Goal: Task Accomplishment & Management: Manage account settings

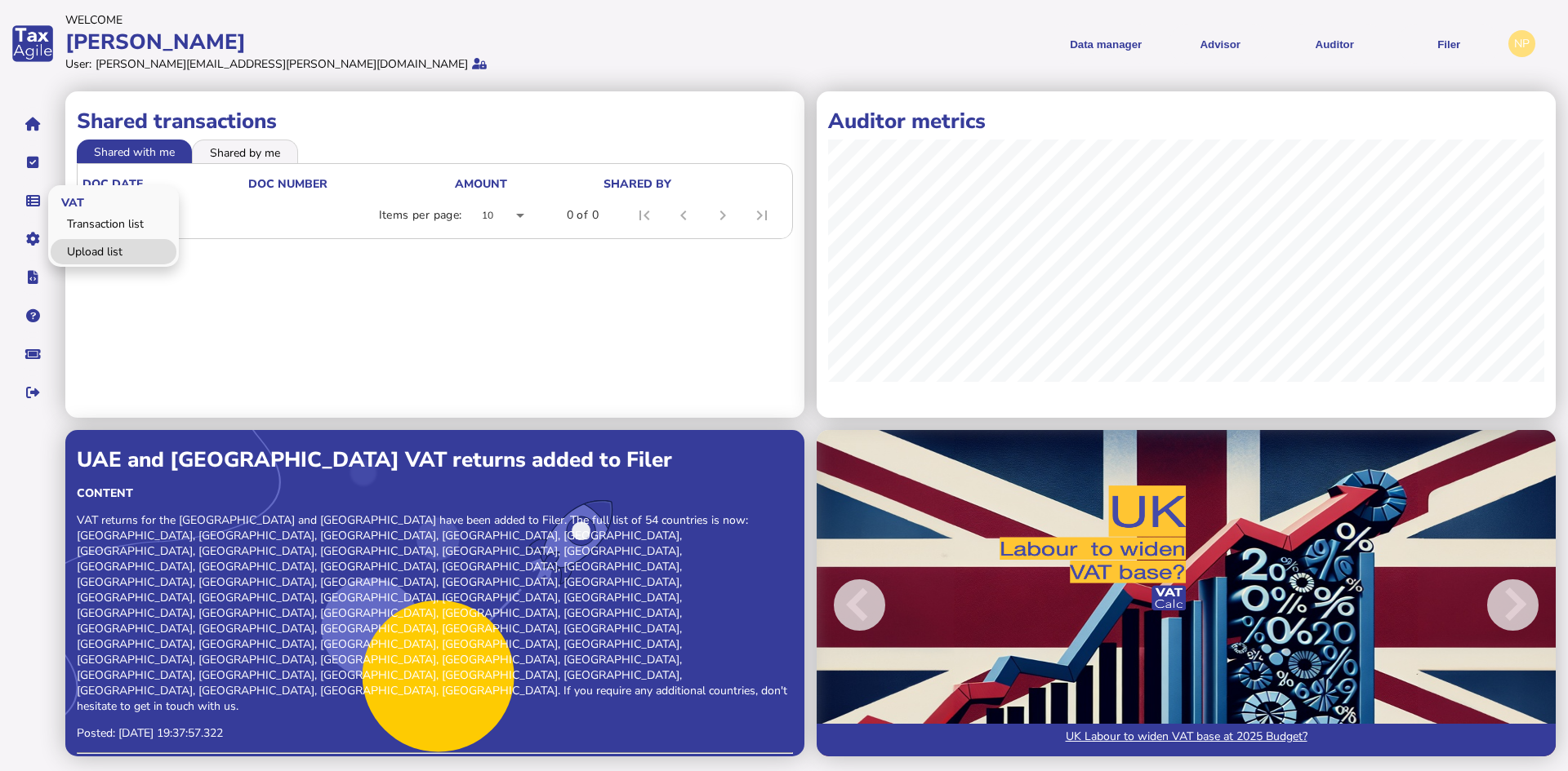
click at [97, 240] on link "Upload list" at bounding box center [114, 252] width 126 height 25
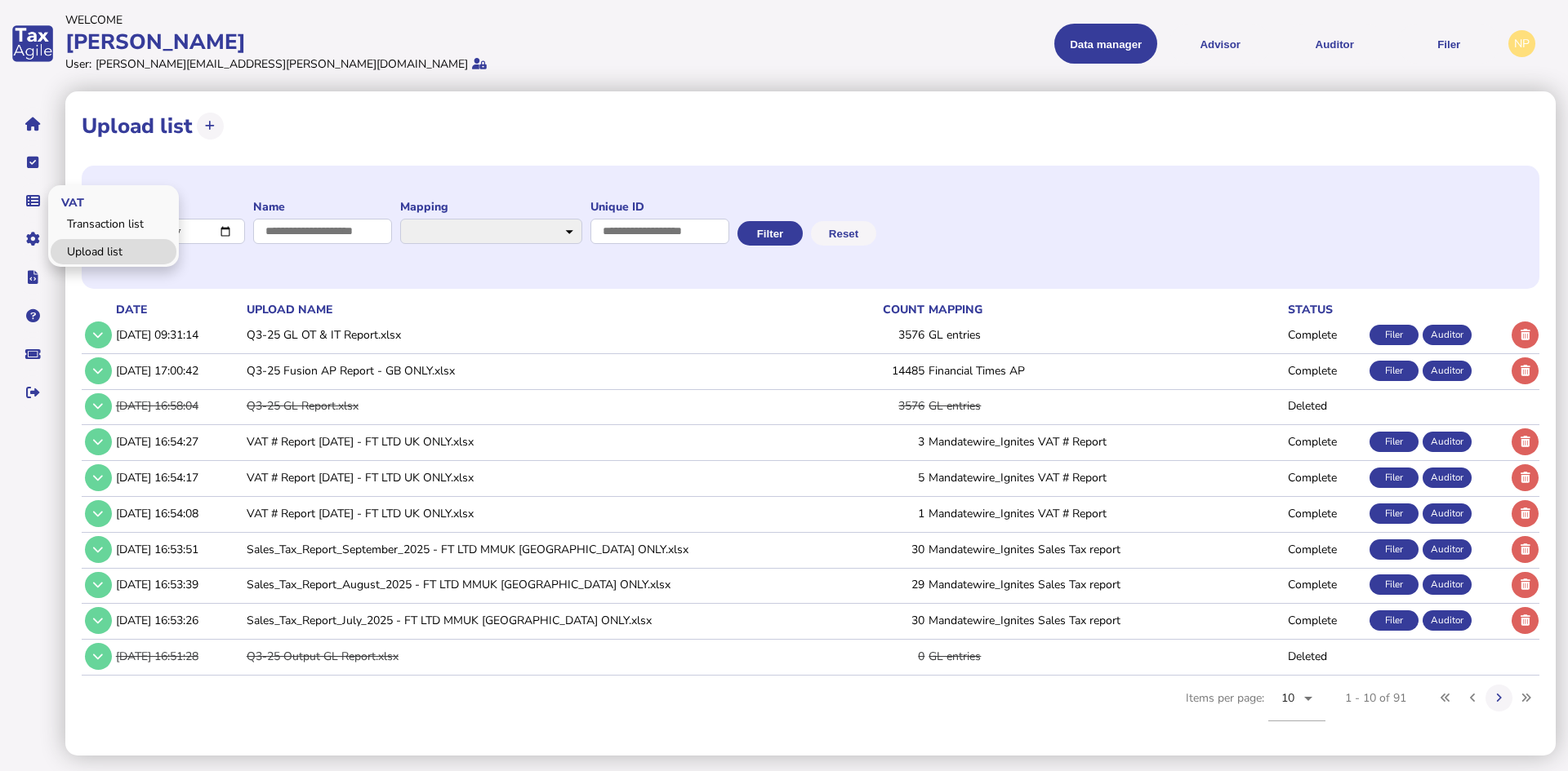
click at [99, 247] on link "Upload list" at bounding box center [114, 252] width 126 height 25
click at [1501, 697] on icon at bounding box center [1498, 698] width 5 height 11
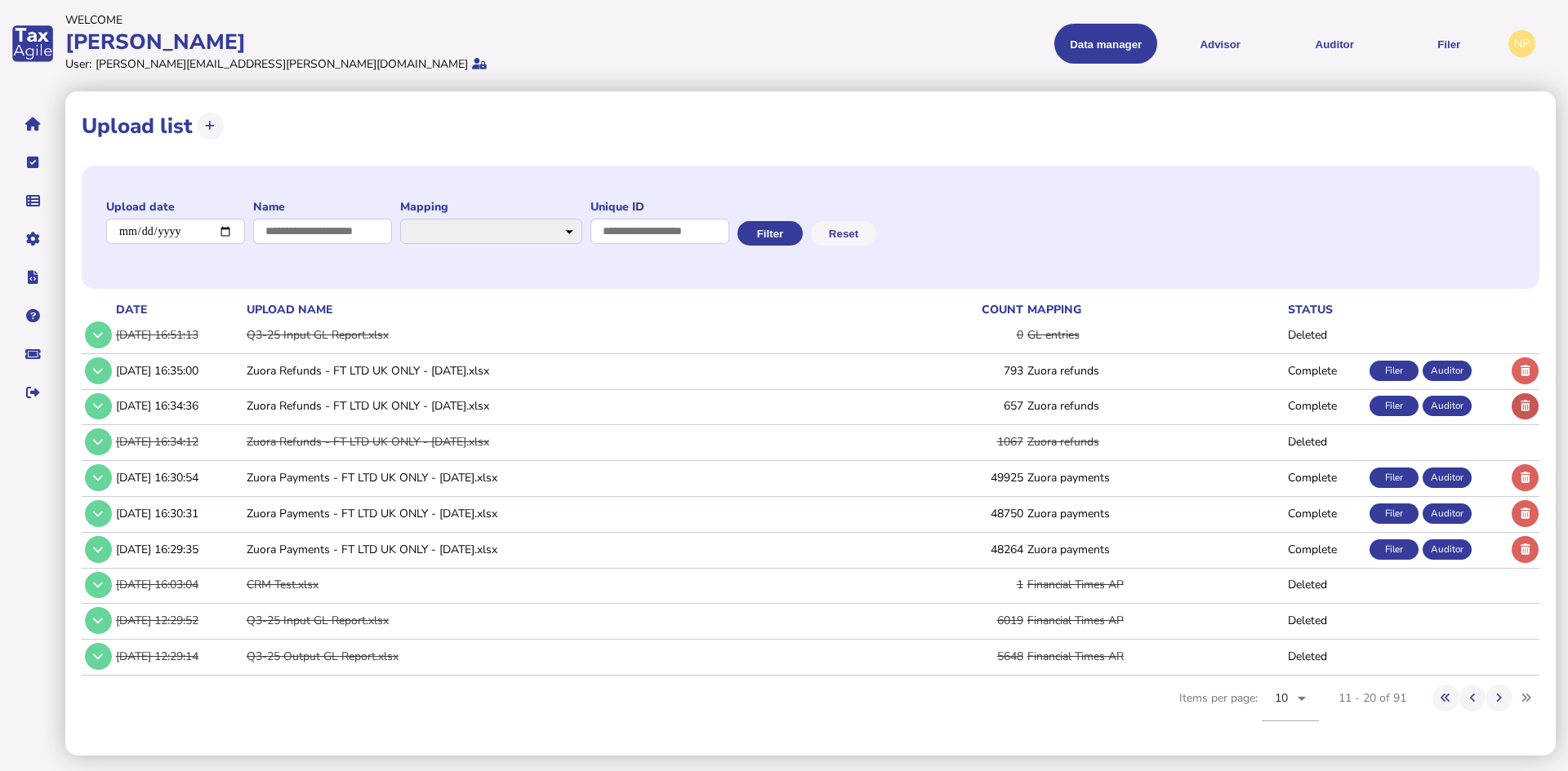
click at [1524, 404] on icon at bounding box center [1525, 406] width 10 height 11
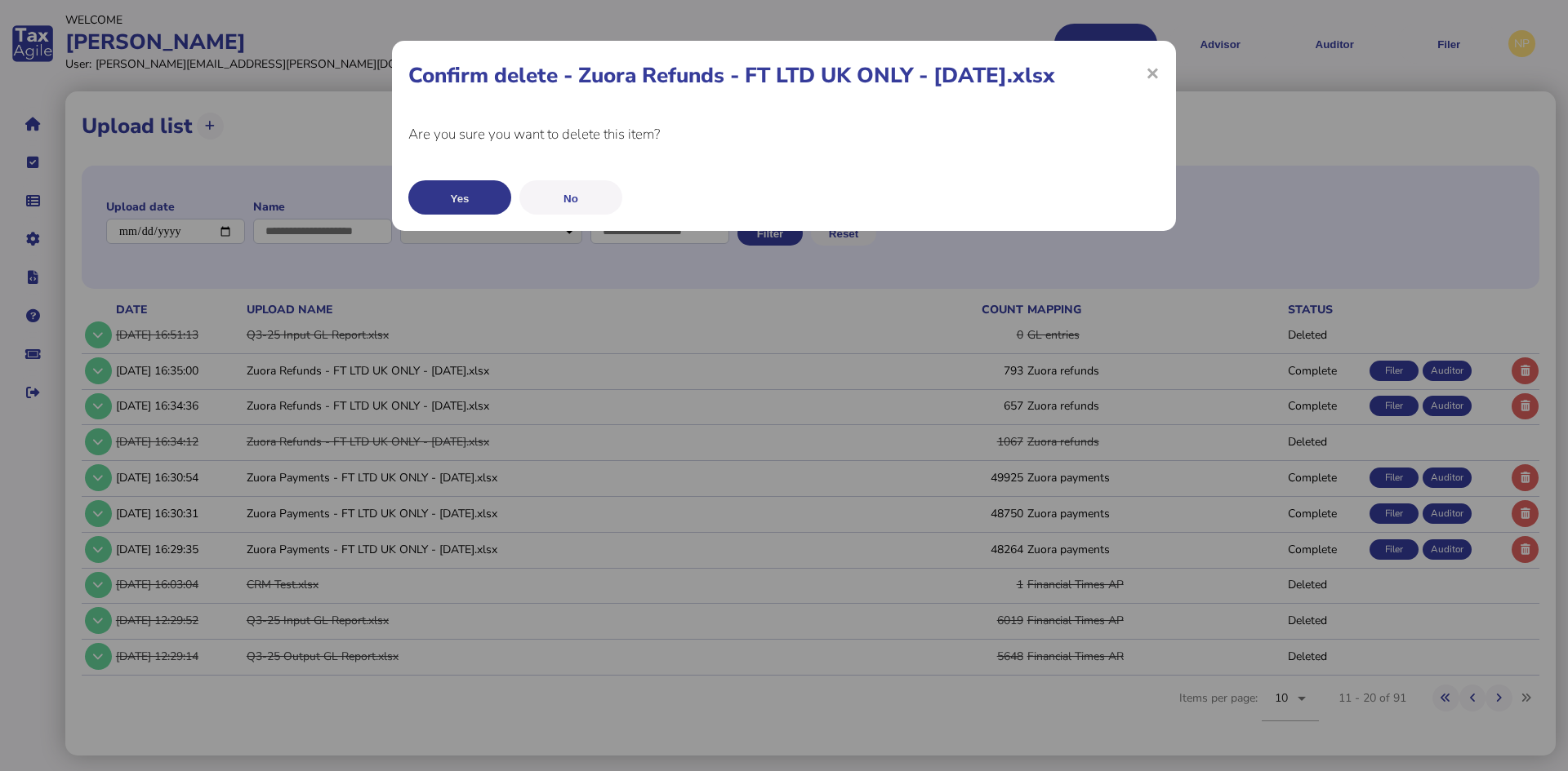
click at [453, 201] on button "Yes" at bounding box center [459, 197] width 103 height 34
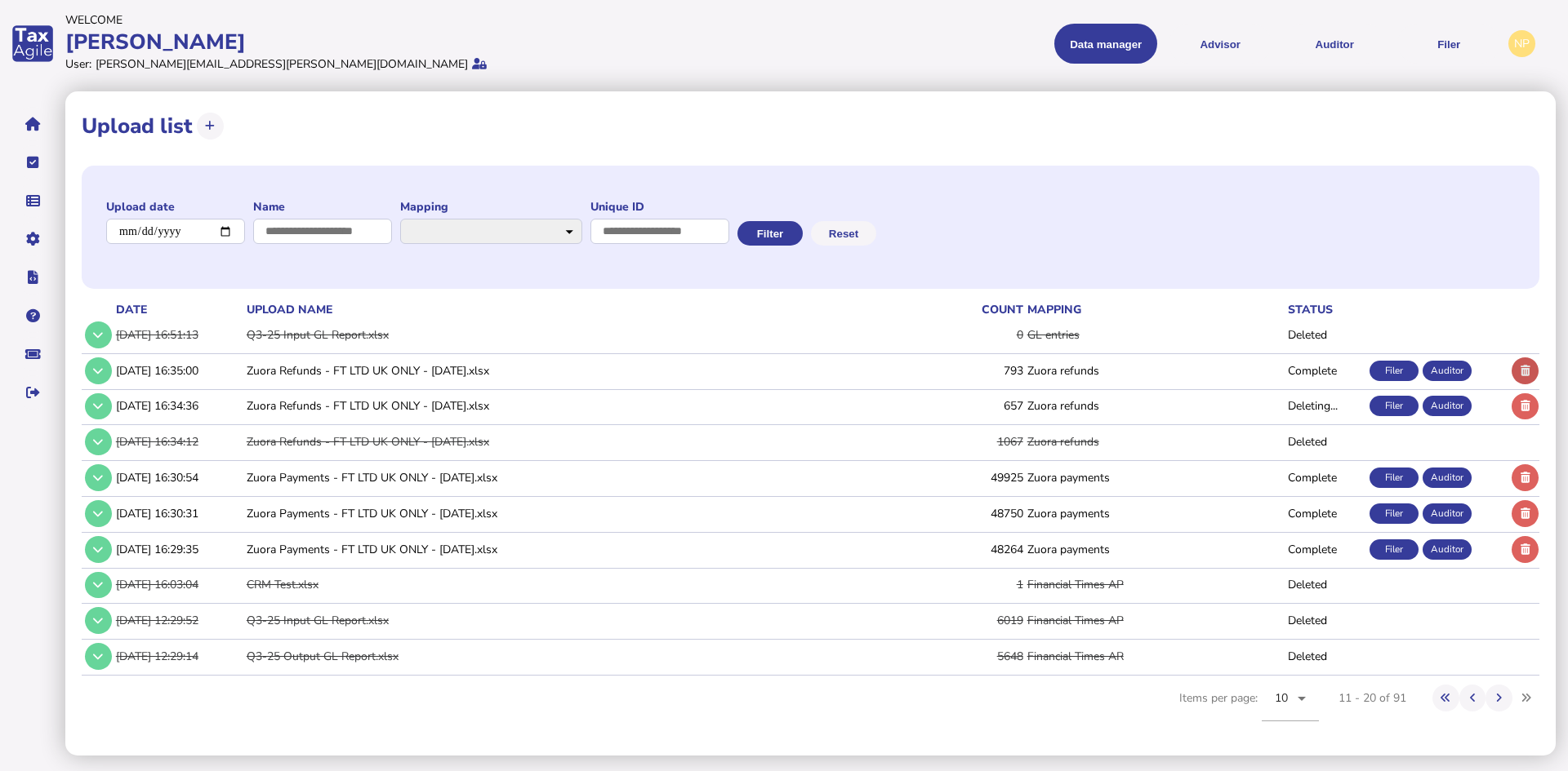
click at [1522, 365] on icon at bounding box center [1525, 371] width 10 height 11
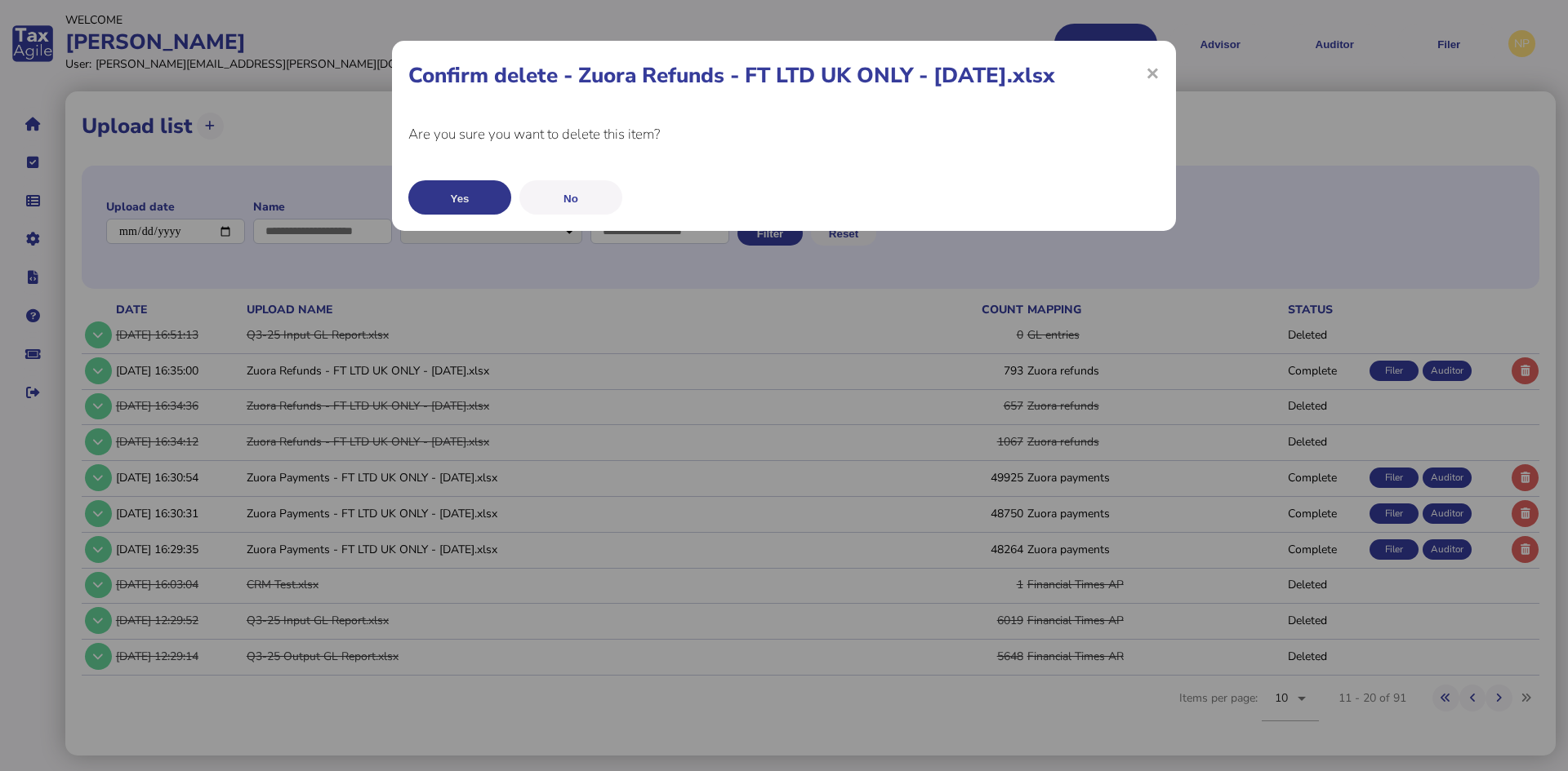
click at [466, 214] on button "Yes" at bounding box center [459, 197] width 103 height 34
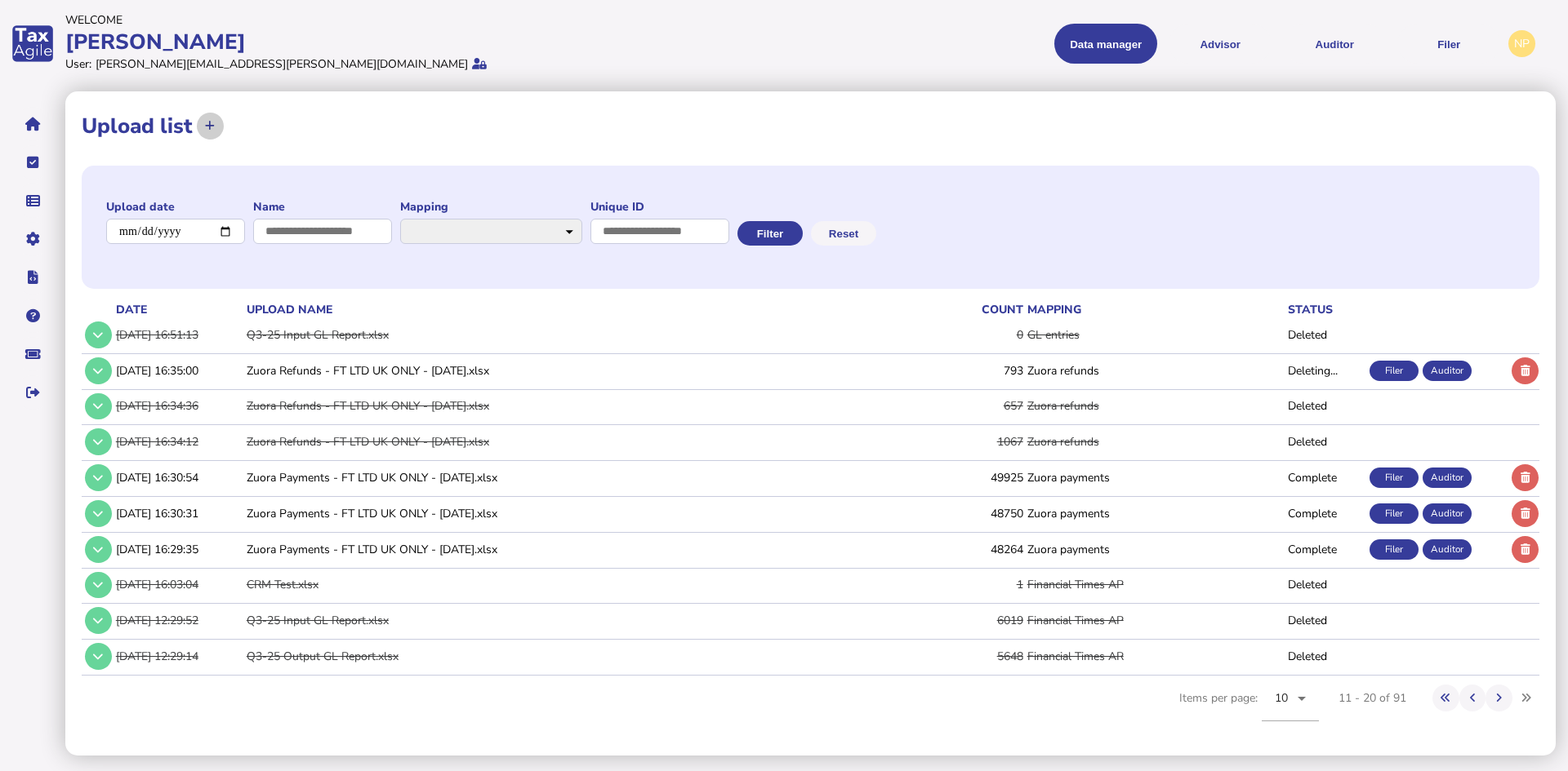
click at [211, 125] on icon at bounding box center [209, 126] width 10 height 11
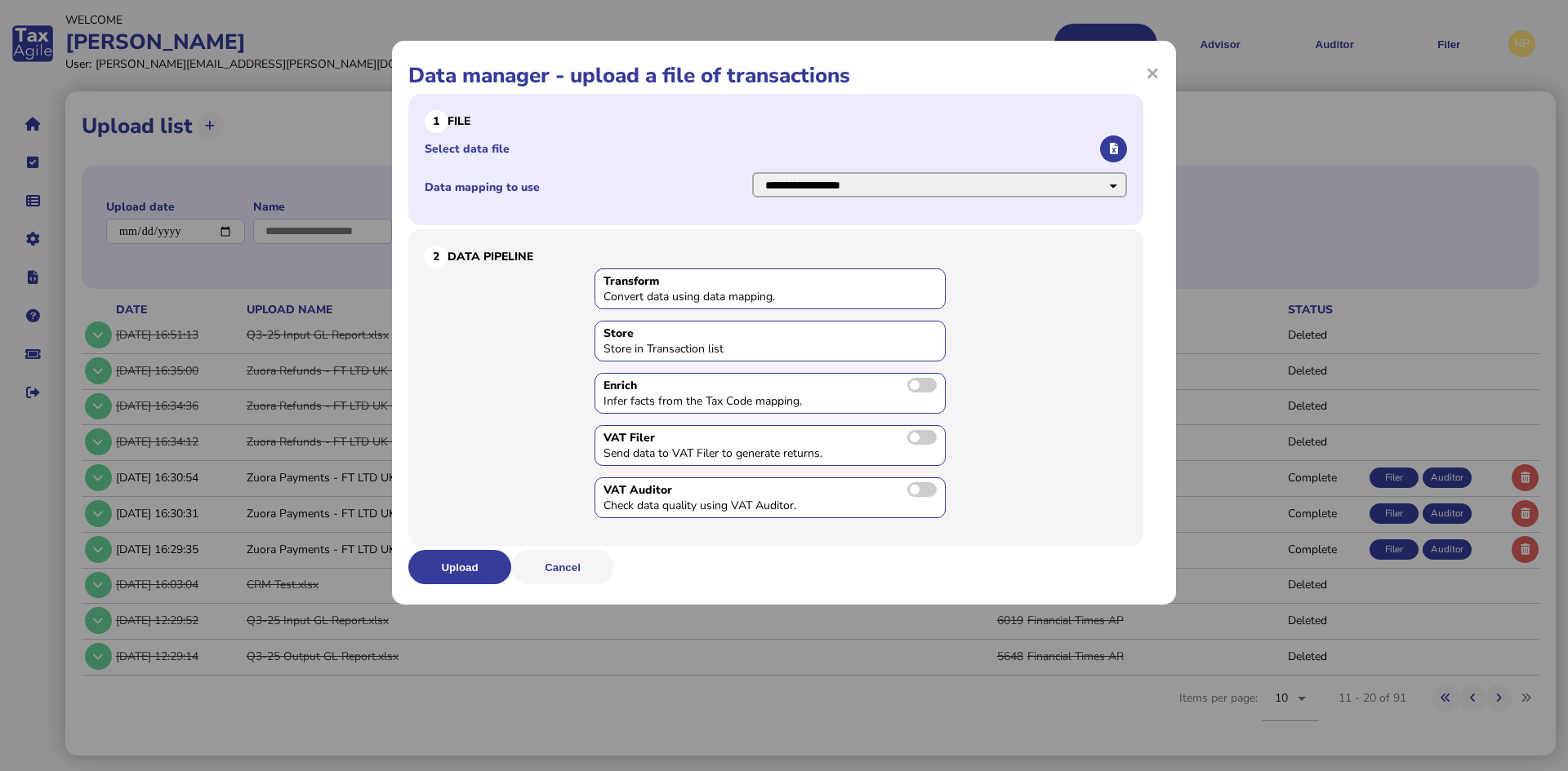
click at [1043, 184] on select "**********" at bounding box center [939, 185] width 375 height 25
click at [752, 172] on select "**********" at bounding box center [939, 185] width 375 height 25
click at [1110, 147] on icon "button" at bounding box center [1113, 149] width 8 height 11
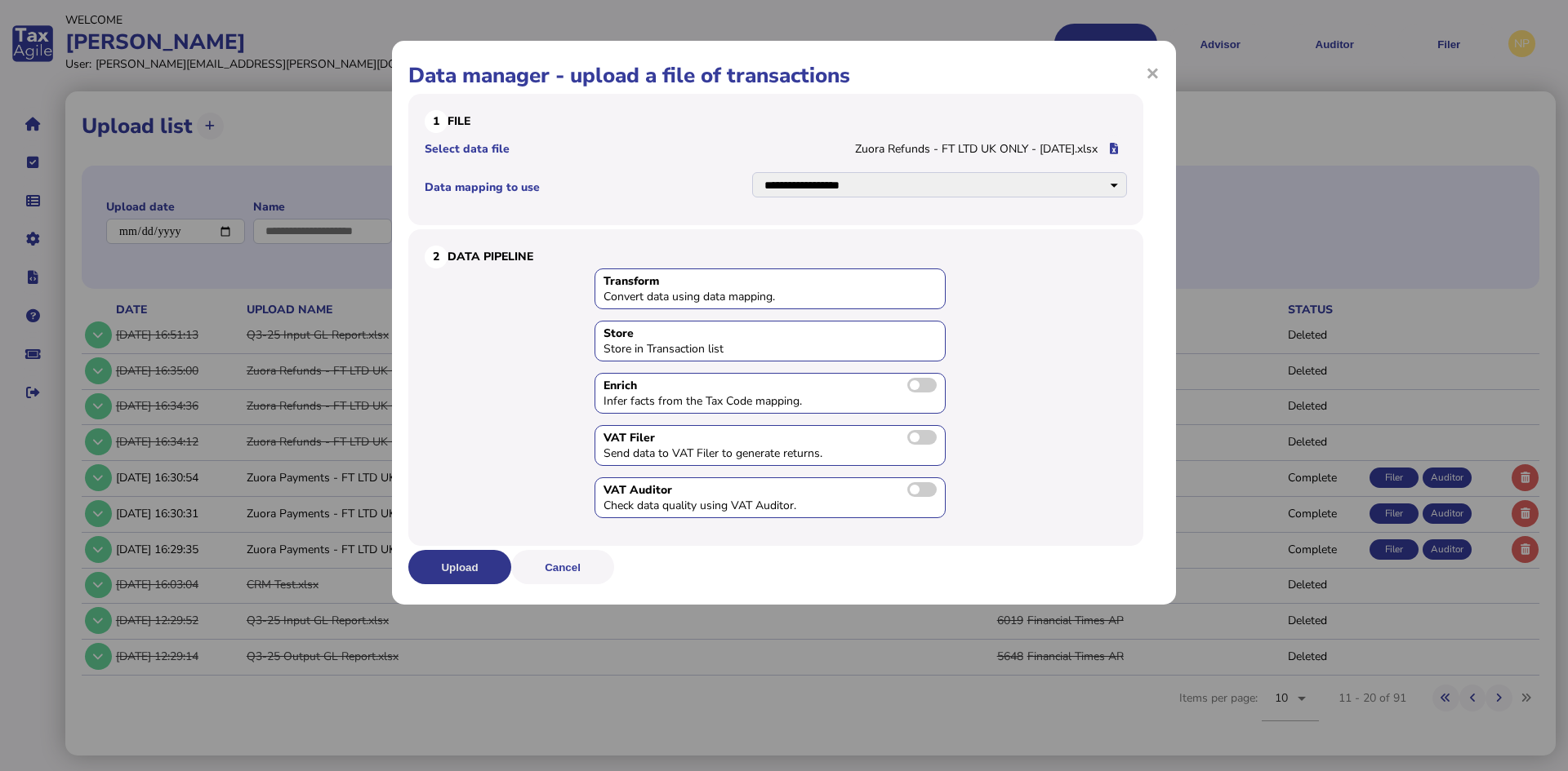
click at [454, 564] on button "Upload" at bounding box center [459, 567] width 103 height 34
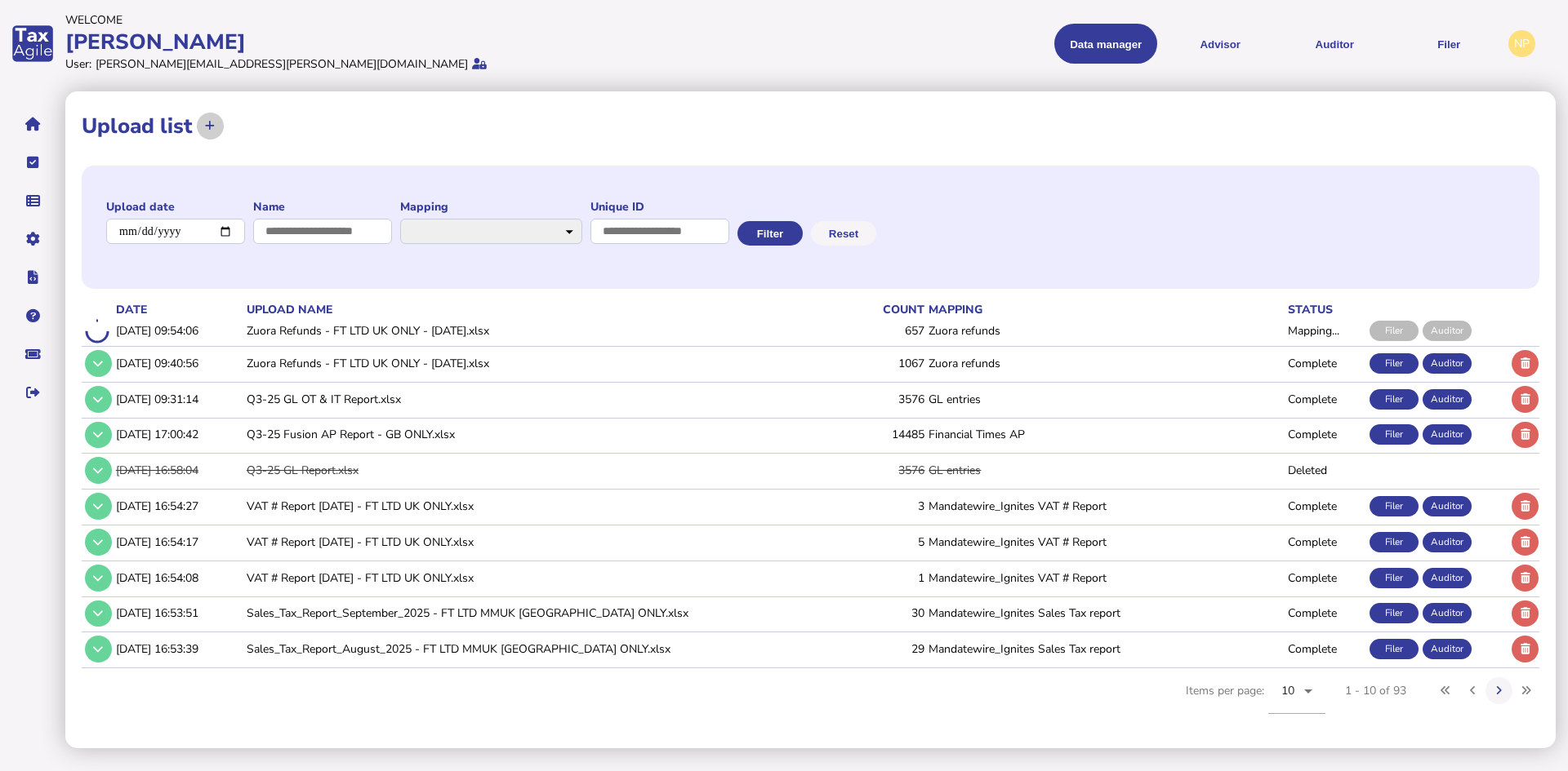
click at [210, 126] on icon at bounding box center [209, 126] width 10 height 11
select select "**********"
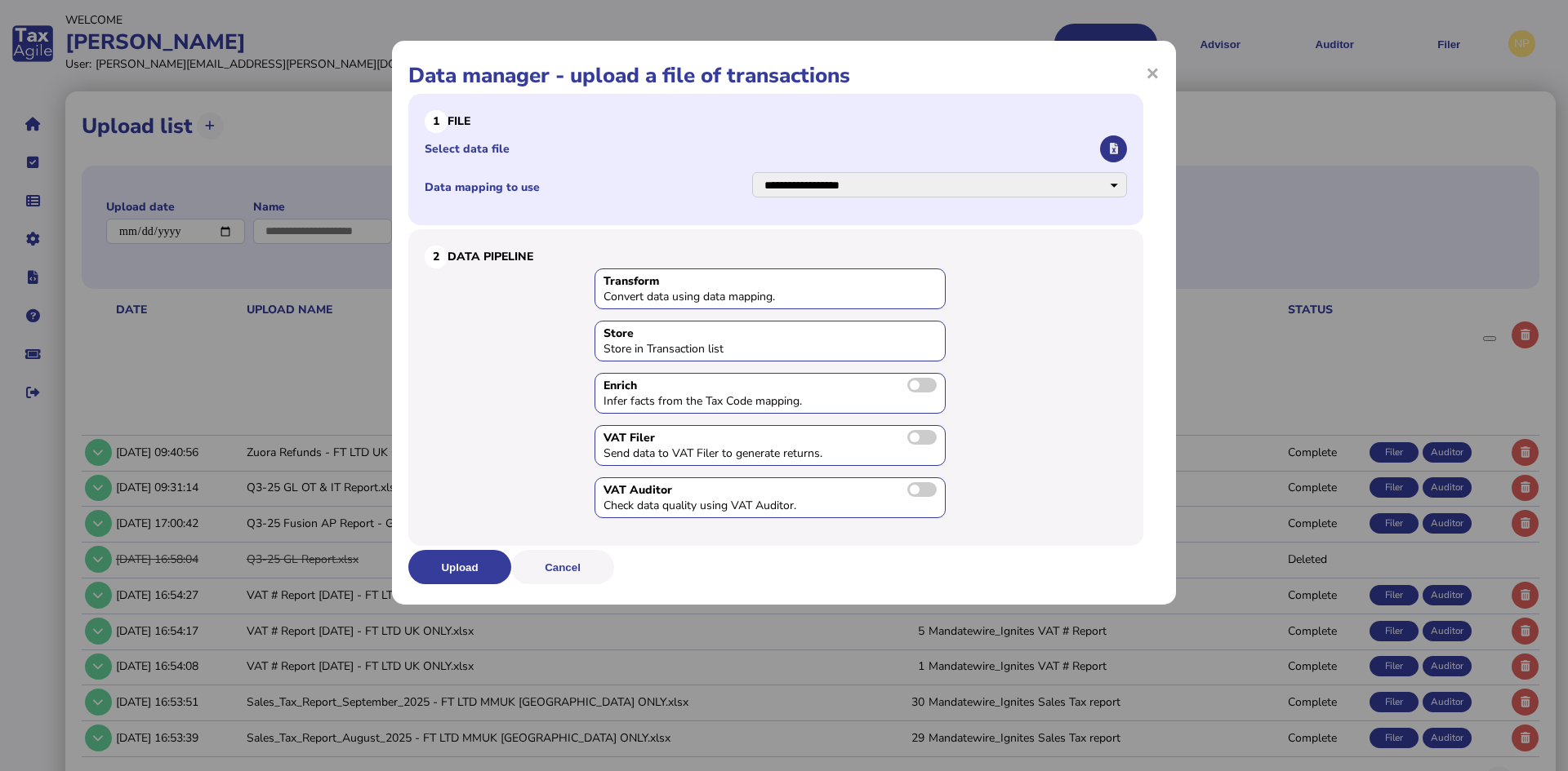
click at [1112, 150] on icon "button" at bounding box center [1113, 149] width 8 height 11
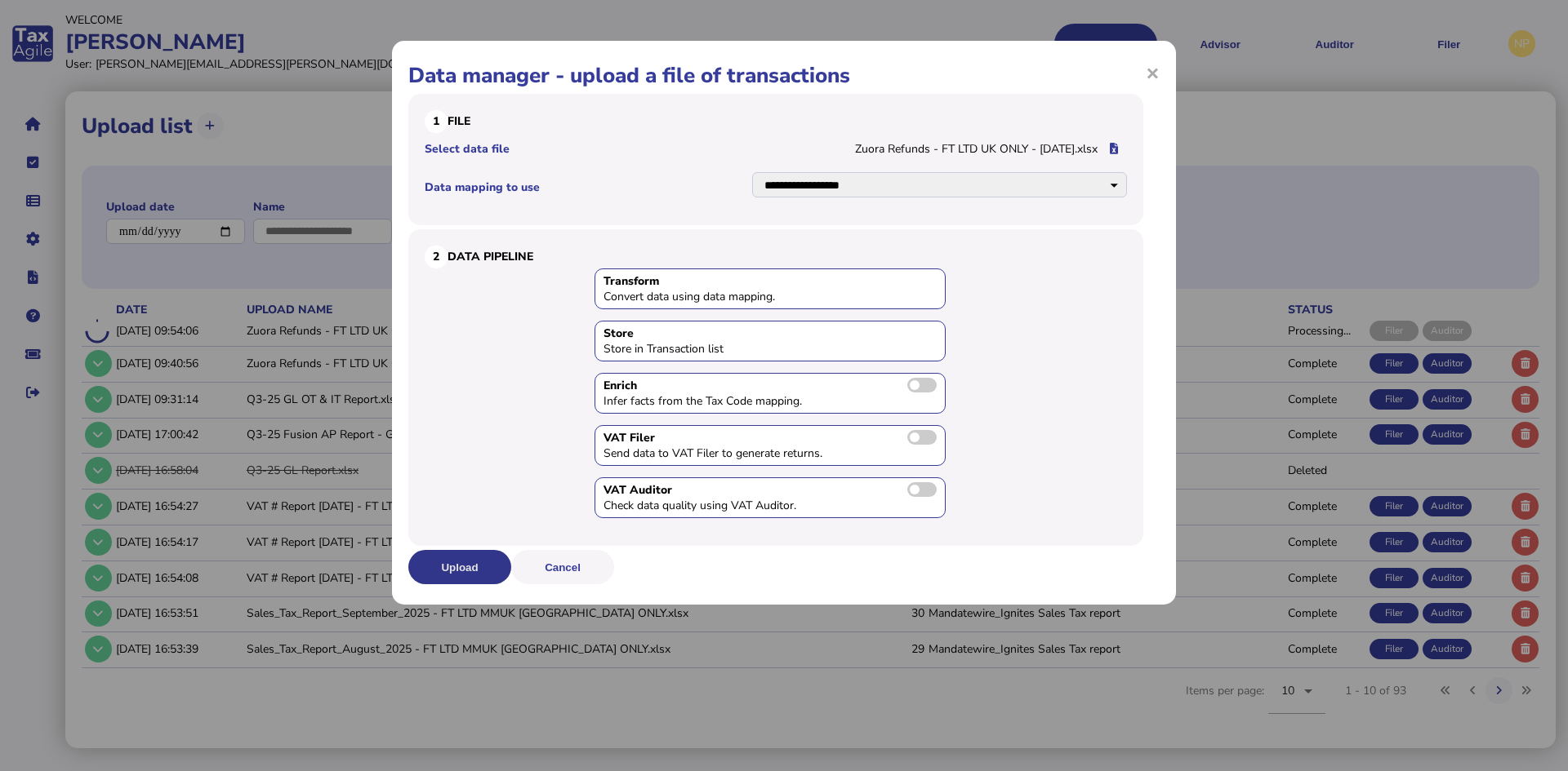
click at [455, 562] on button "Upload" at bounding box center [459, 567] width 103 height 34
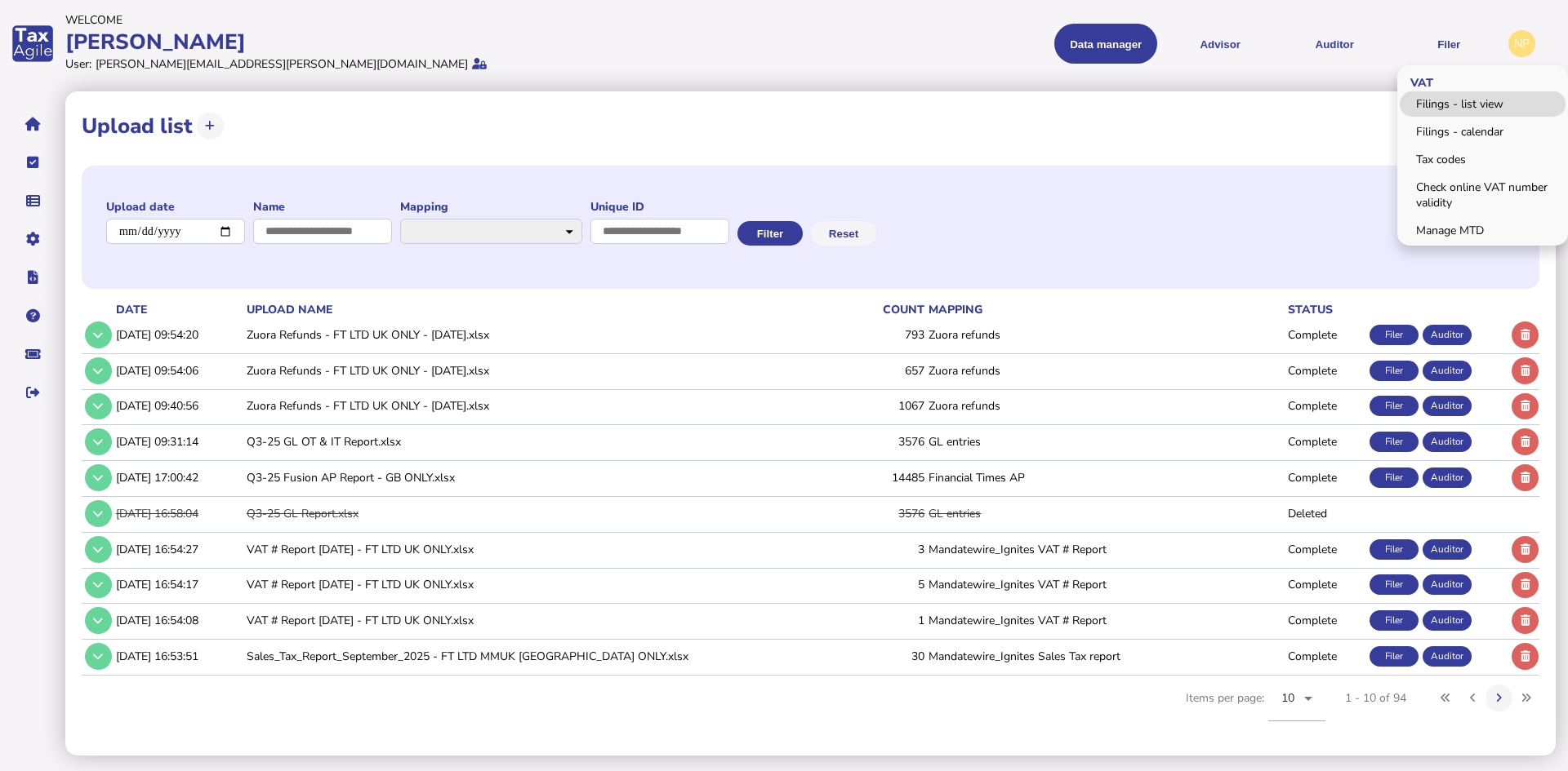
click at [1469, 104] on link "Filings - list view" at bounding box center [1481, 104] width 165 height 25
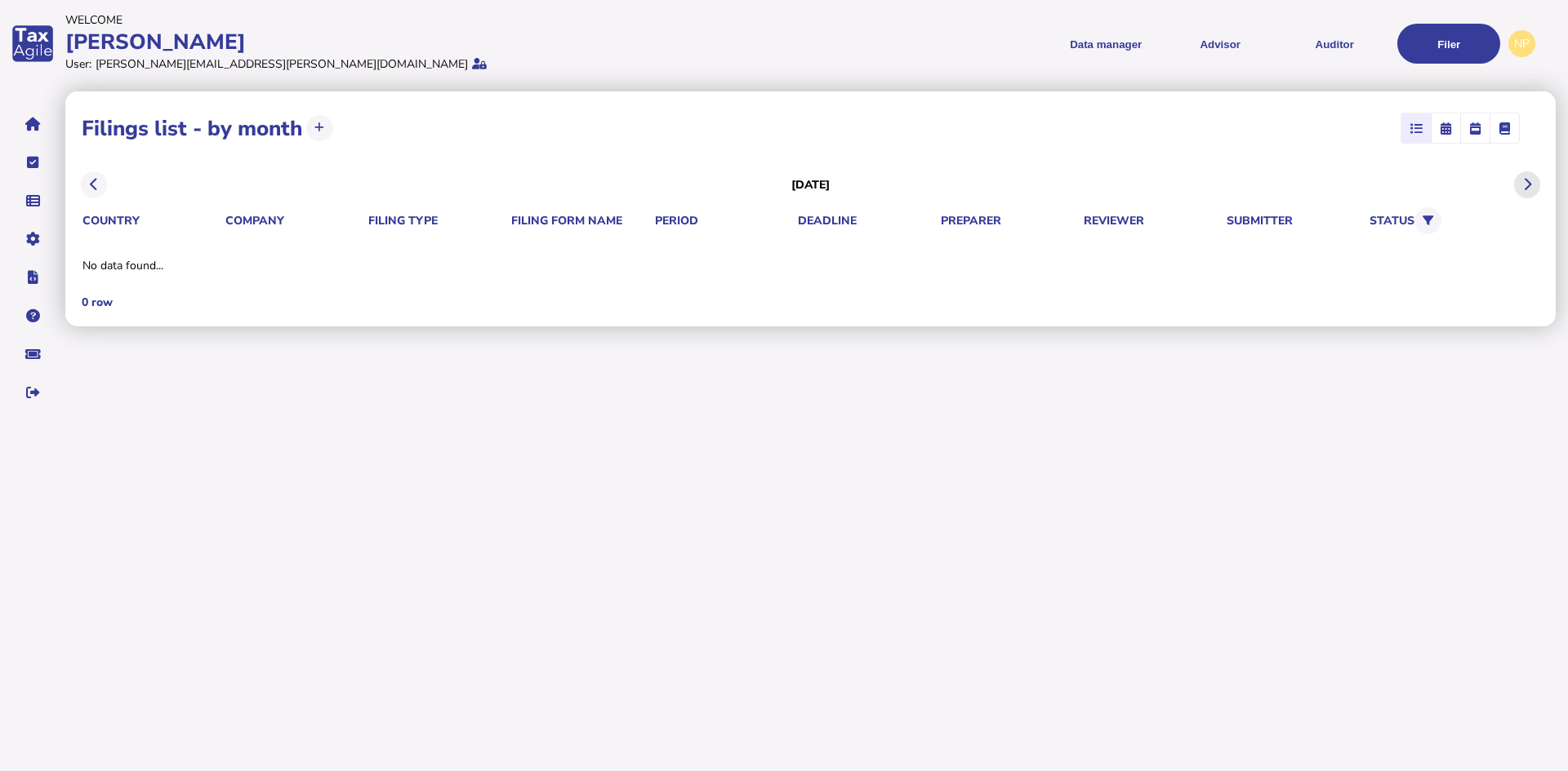
click at [1519, 185] on button at bounding box center [1527, 185] width 27 height 27
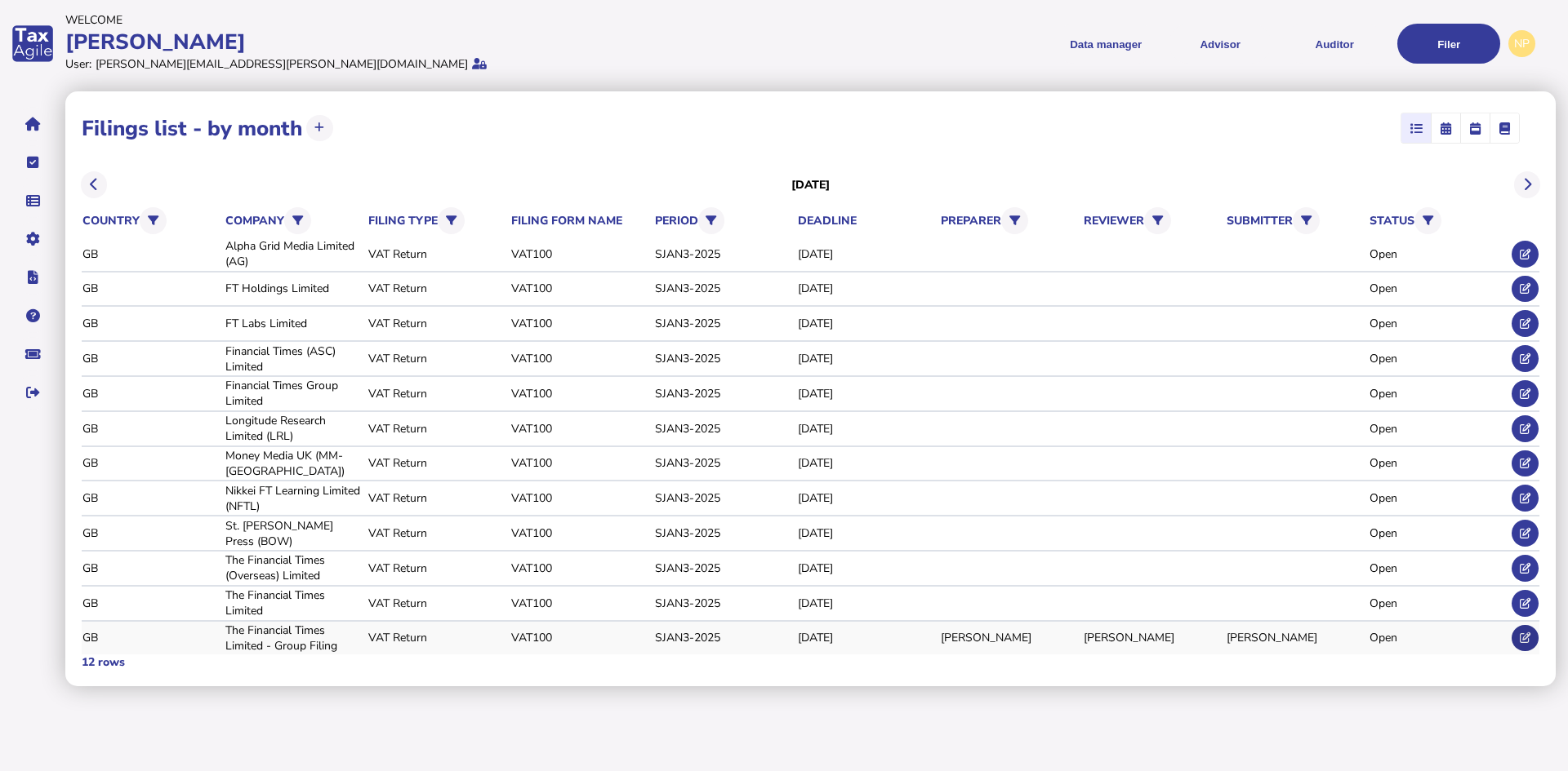
click at [1523, 641] on icon at bounding box center [1525, 638] width 11 height 11
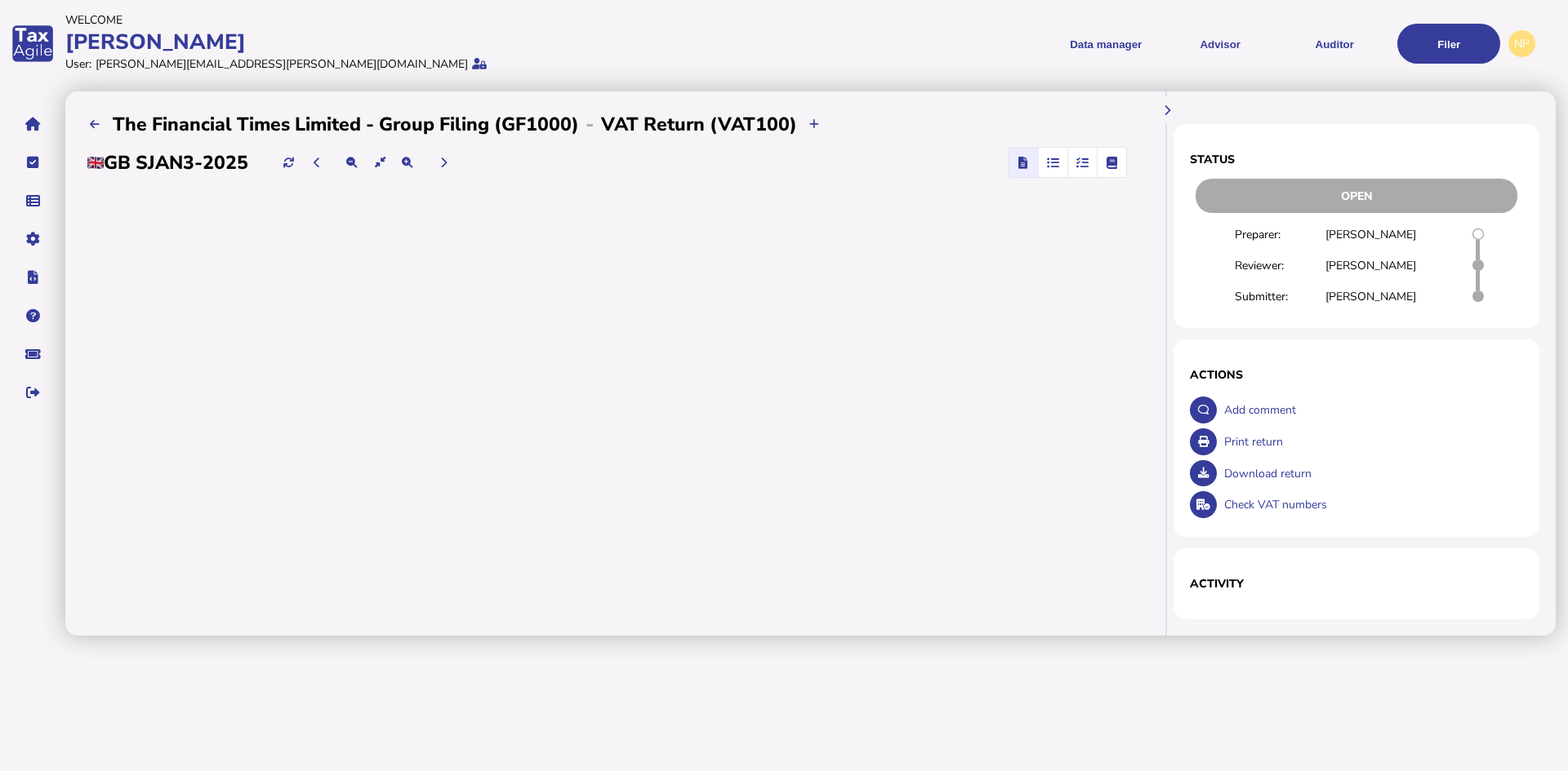
click at [1088, 163] on icon "button" at bounding box center [1083, 163] width 13 height 1
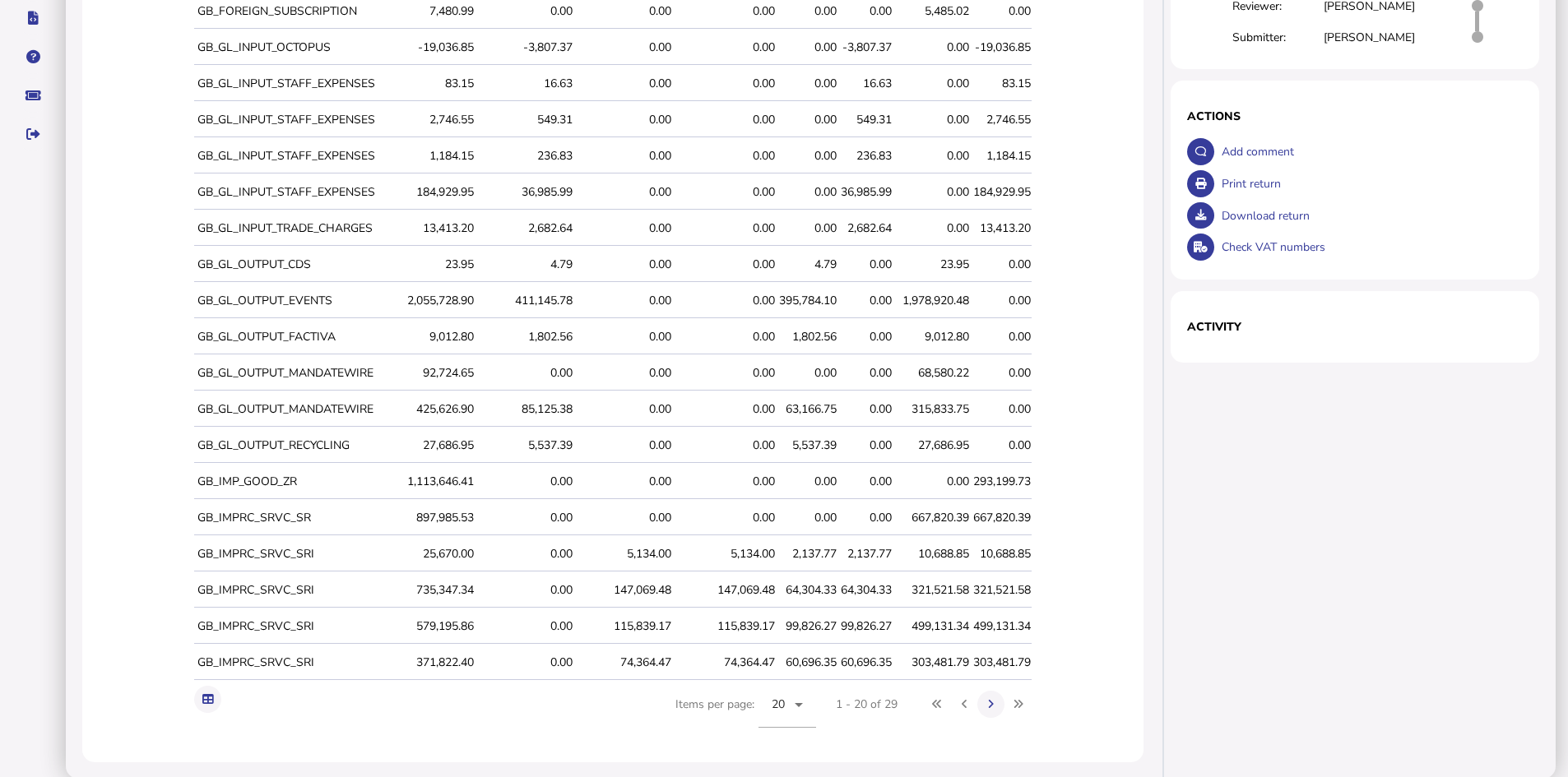
scroll to position [280, 0]
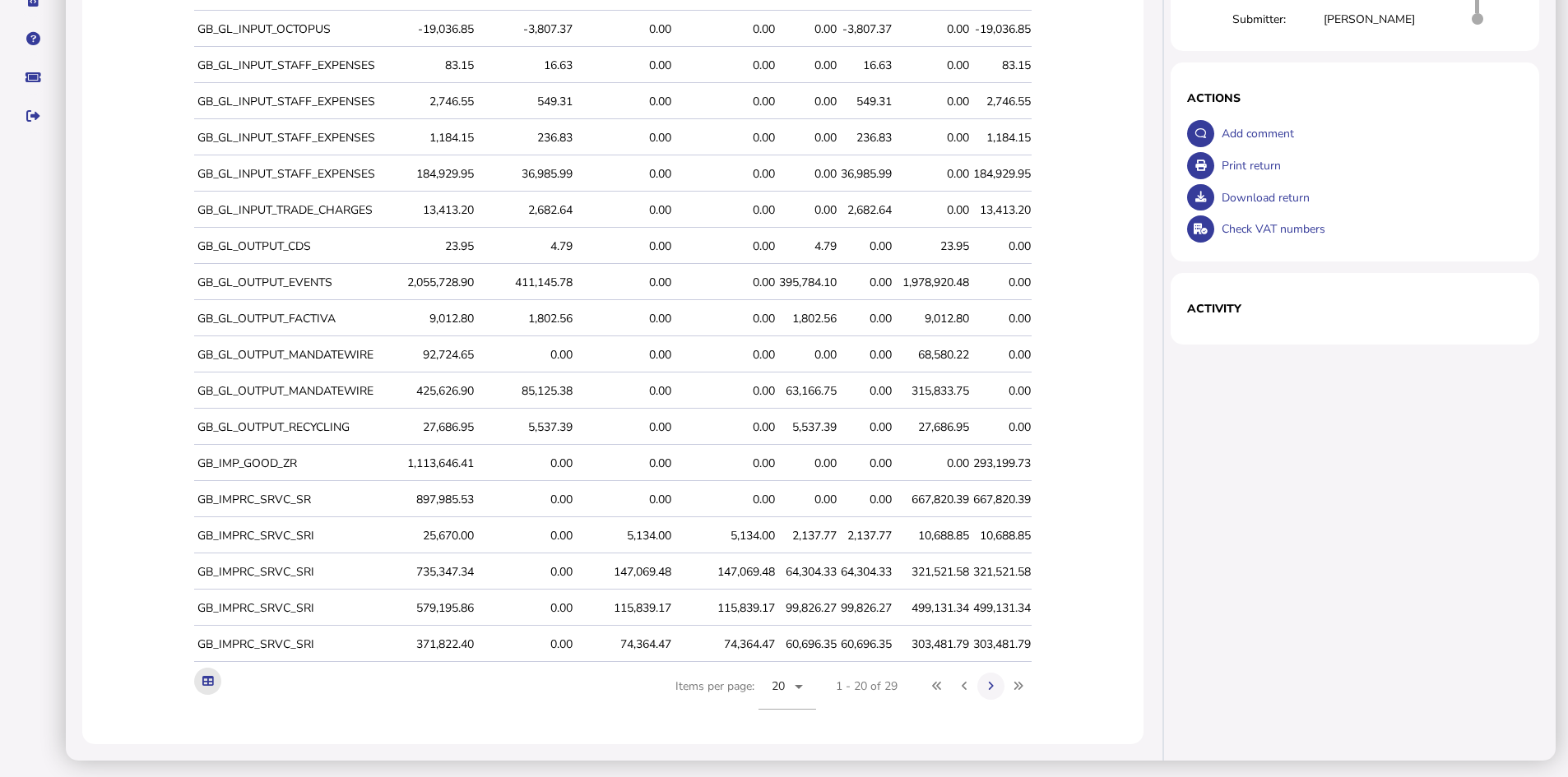
click at [211, 680] on icon at bounding box center [208, 682] width 11 height 11
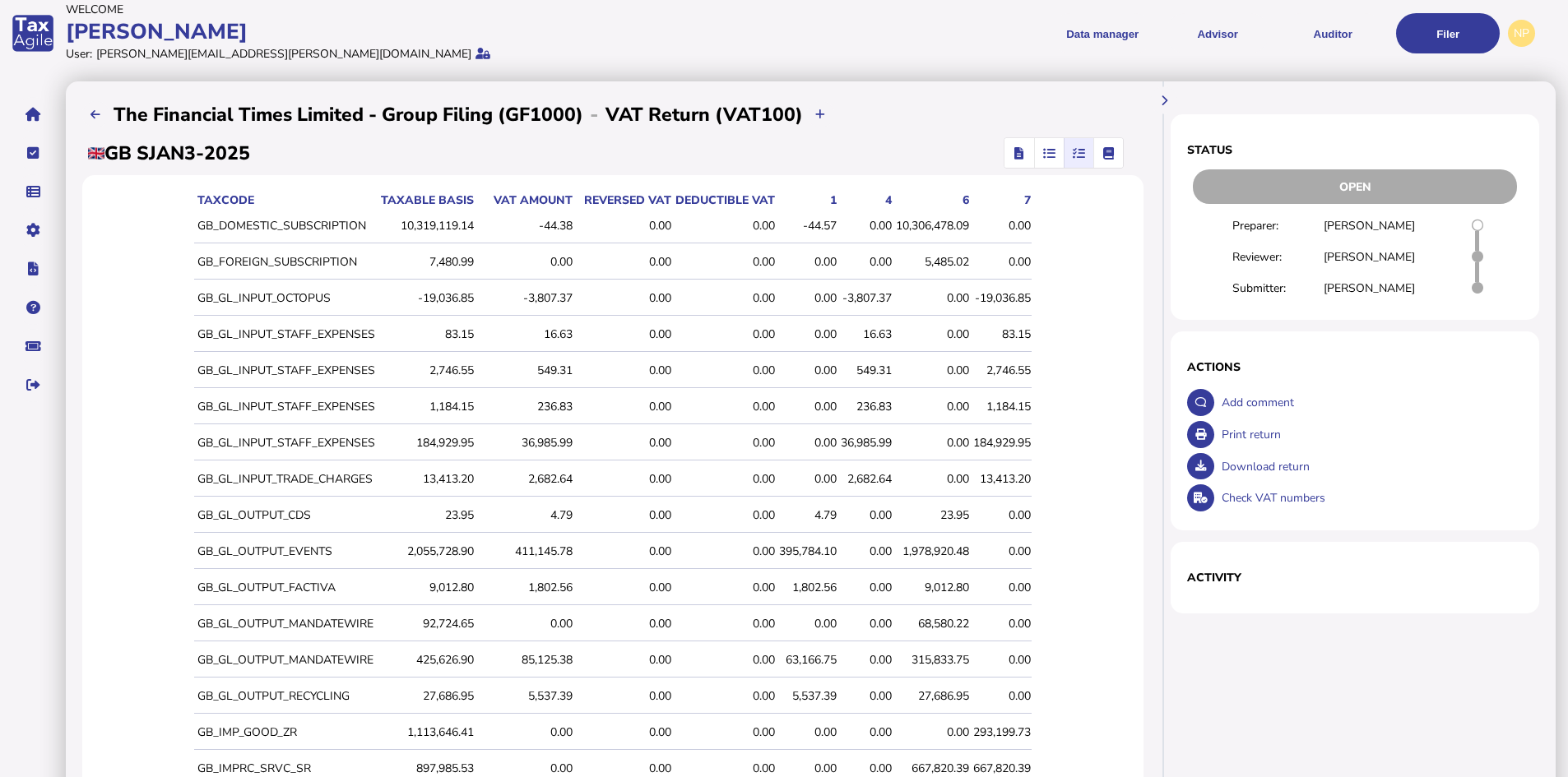
scroll to position [0, 0]
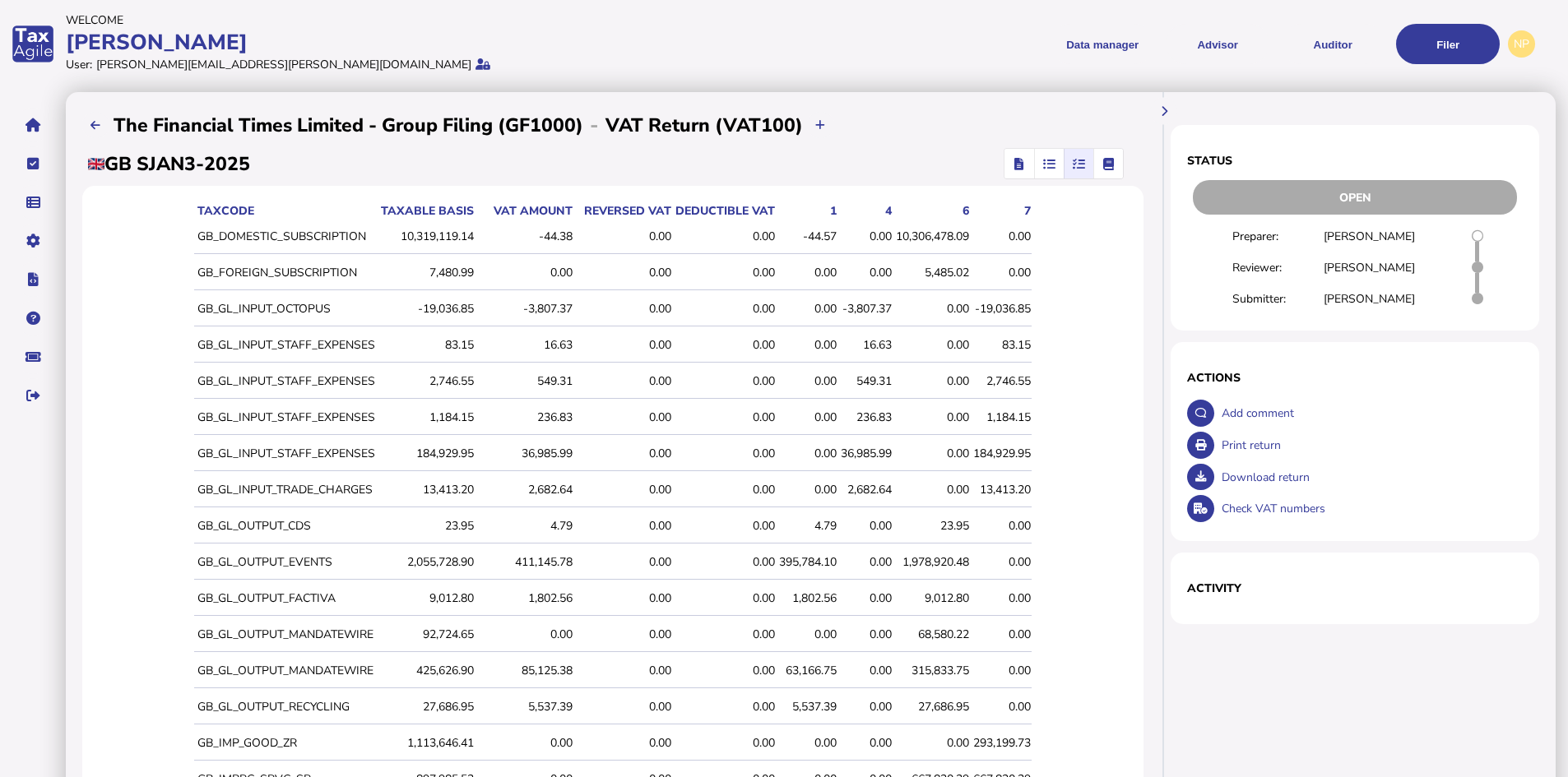
click at [951, 234] on div "10,306,478.09" at bounding box center [932, 236] width 73 height 15
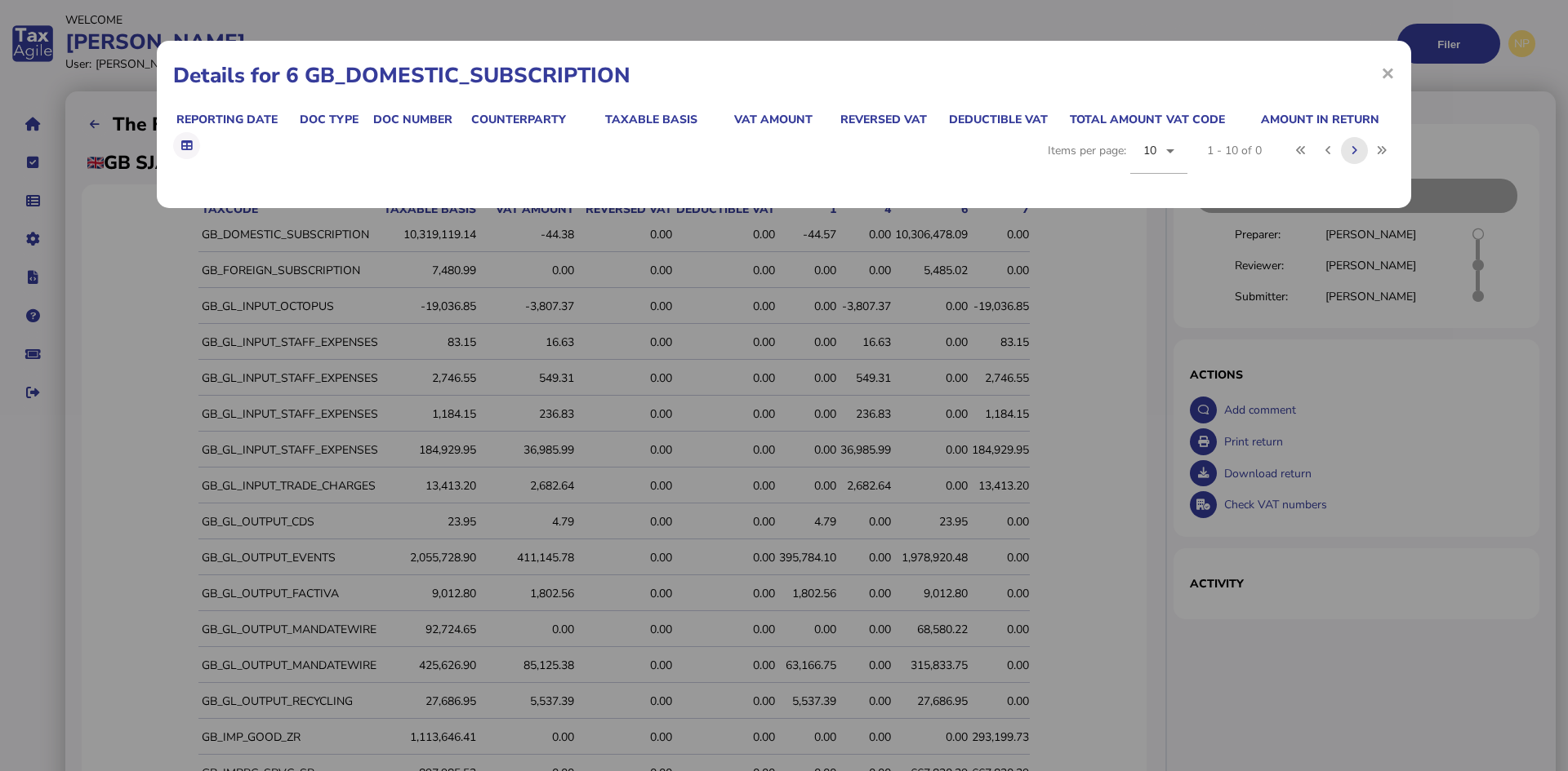
click at [1352, 153] on icon at bounding box center [1354, 151] width 5 height 11
click at [1328, 151] on icon at bounding box center [1328, 151] width 5 height 11
click at [1387, 74] on span "×" at bounding box center [1387, 72] width 14 height 31
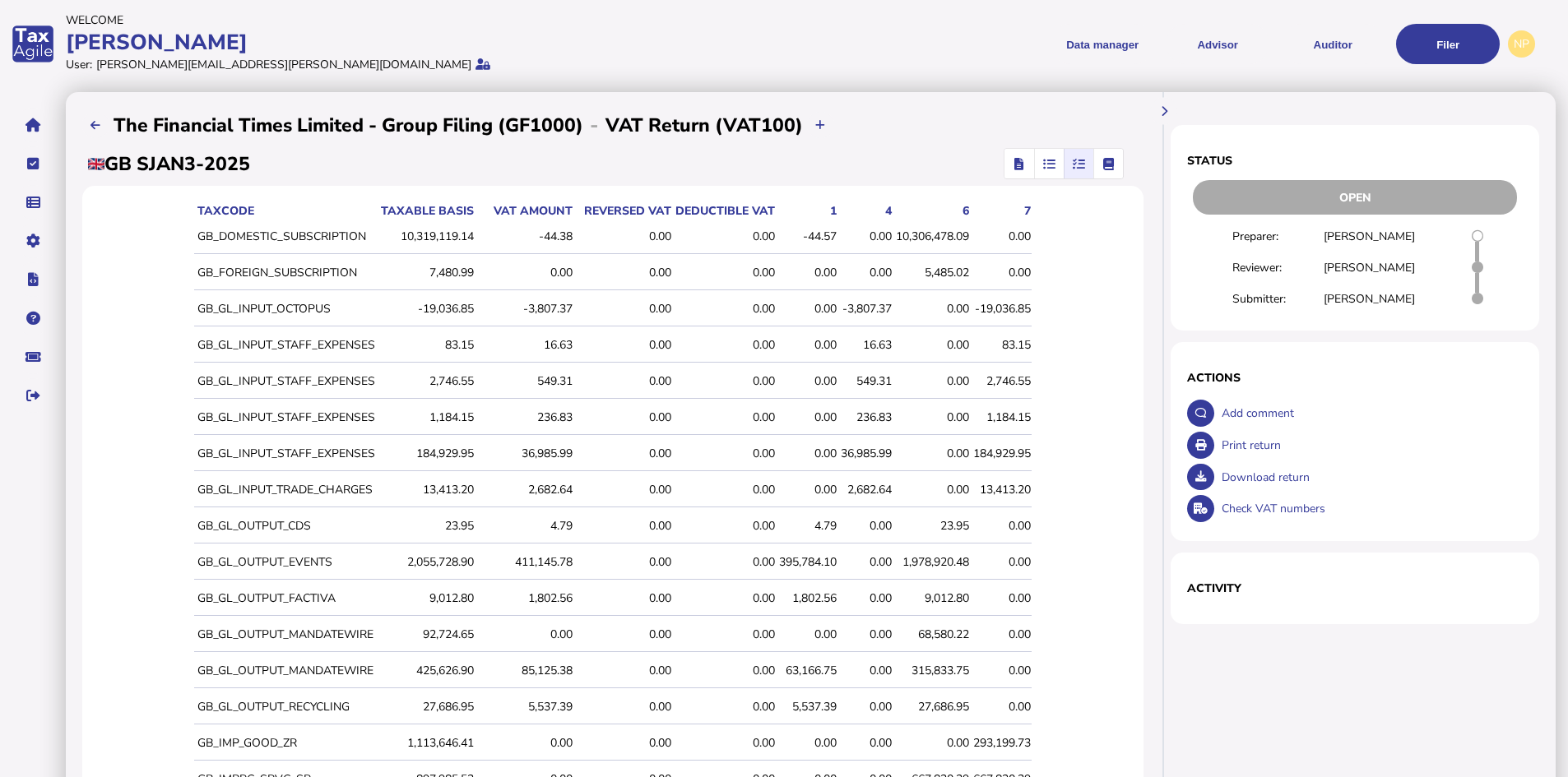
click at [944, 271] on div "5,485.02" at bounding box center [932, 272] width 73 height 15
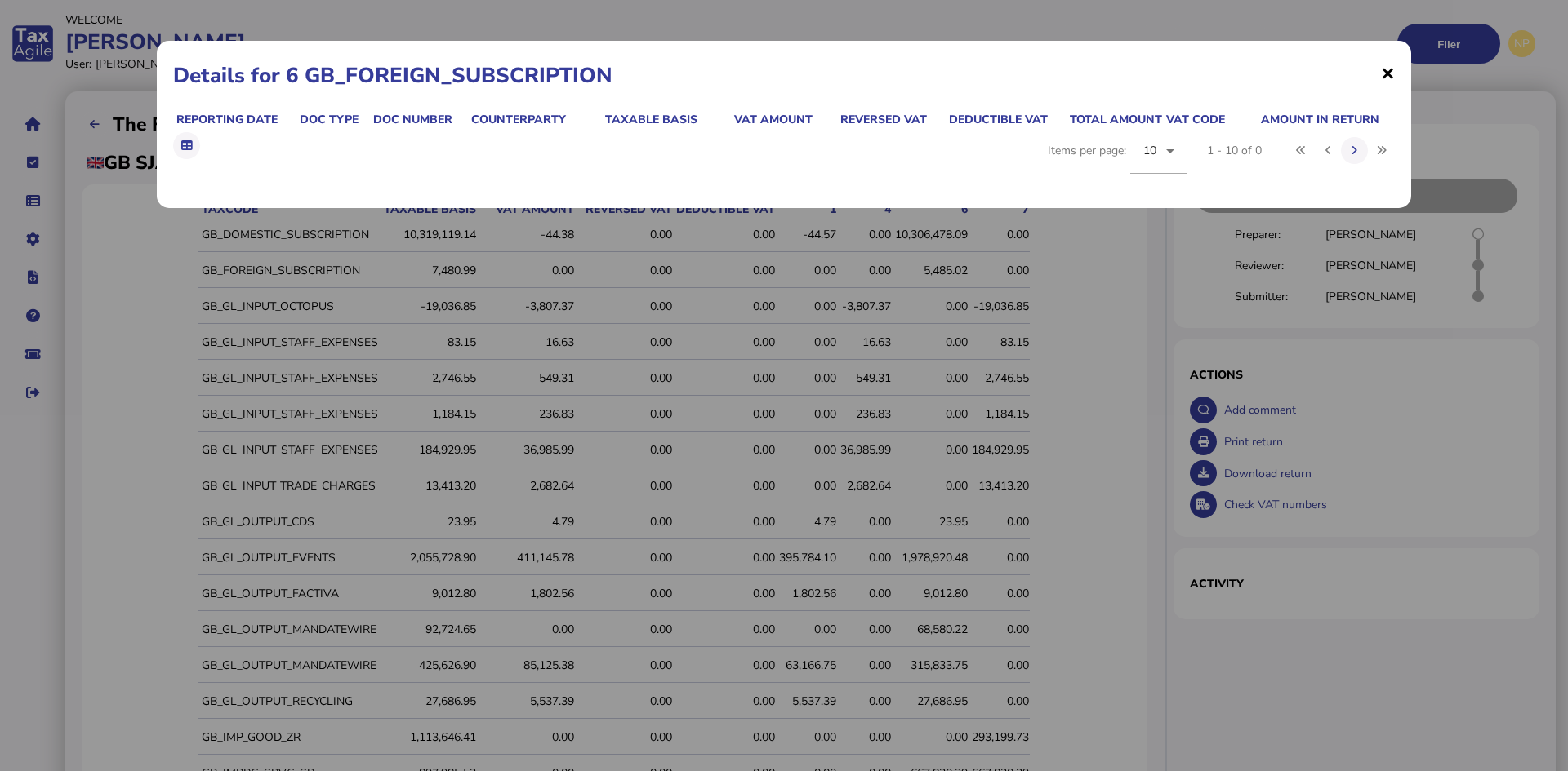
click at [1387, 71] on span "×" at bounding box center [1387, 72] width 14 height 31
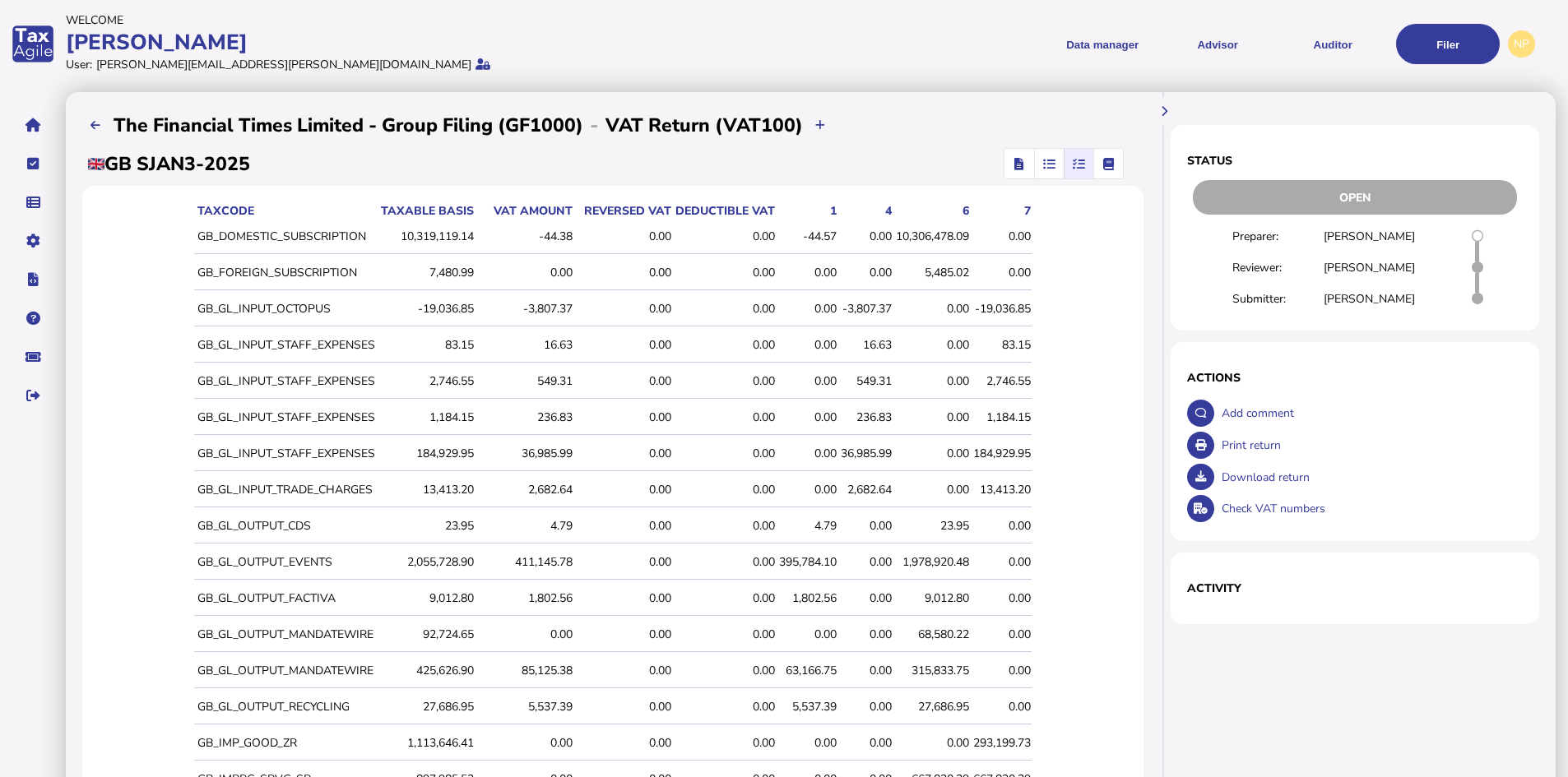
click at [935, 236] on div "10,306,478.09" at bounding box center [932, 236] width 73 height 15
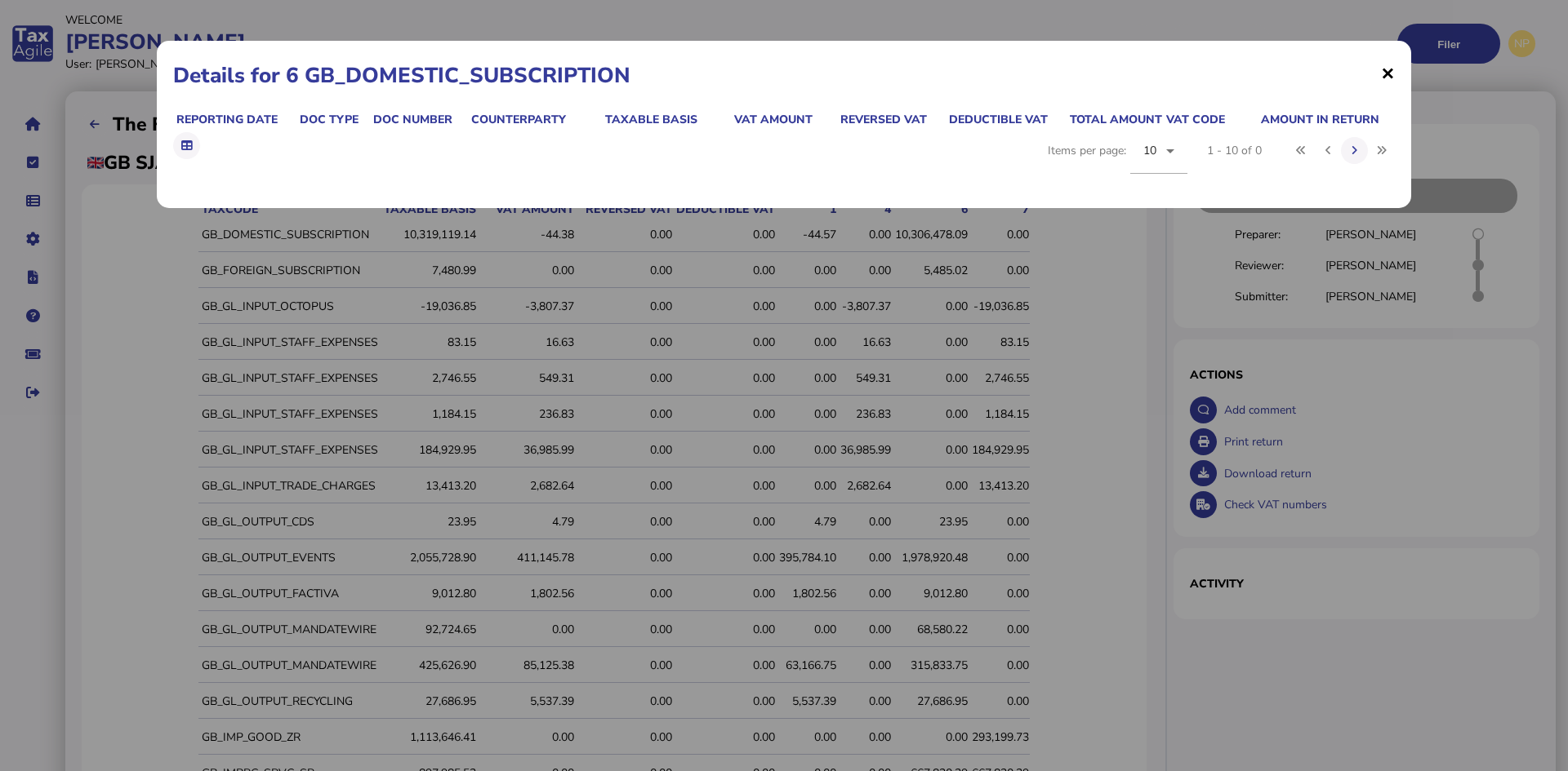
click at [1388, 71] on span "×" at bounding box center [1387, 72] width 14 height 31
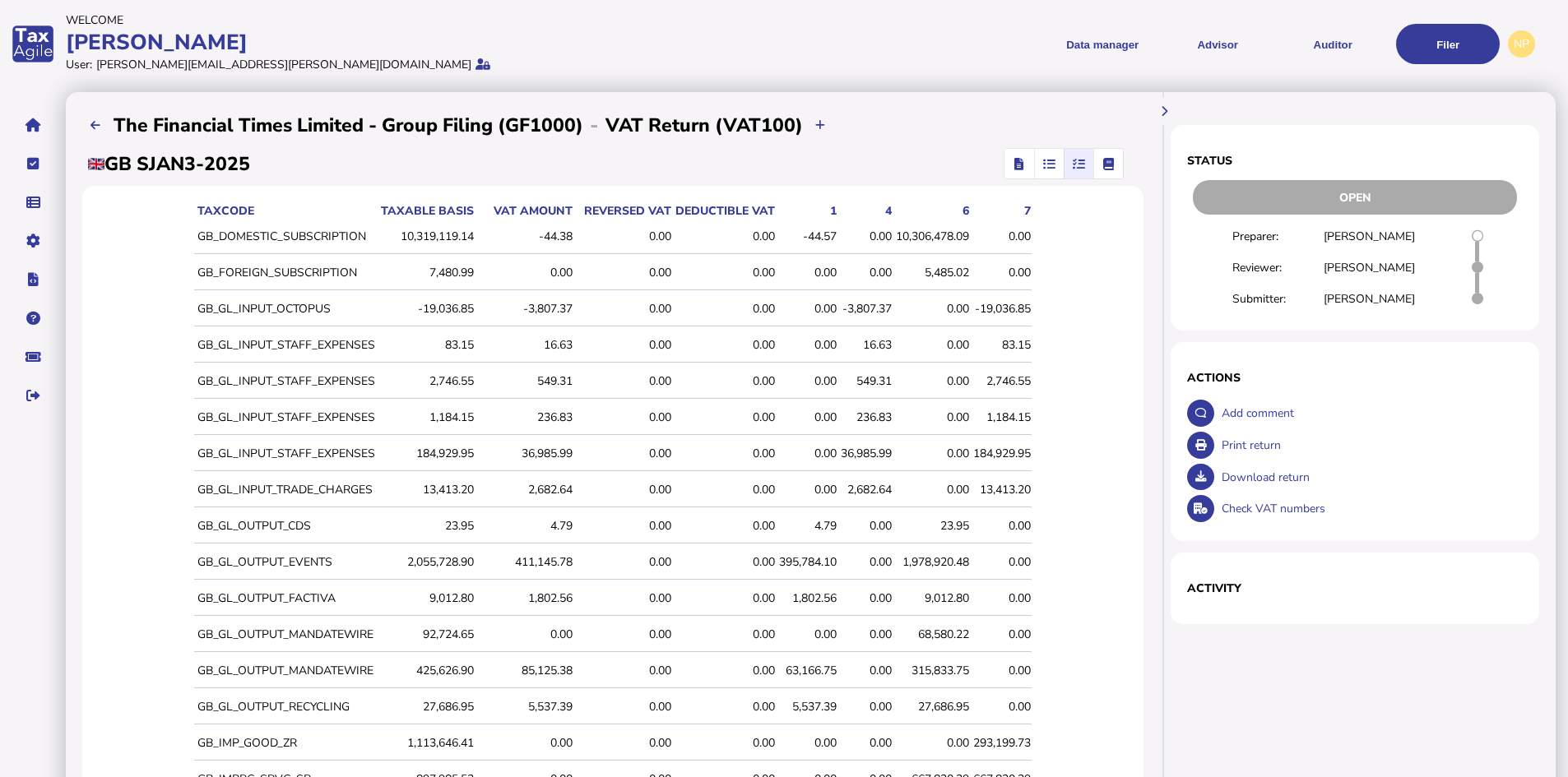
click at [1056, 164] on icon "button" at bounding box center [1049, 164] width 13 height 1
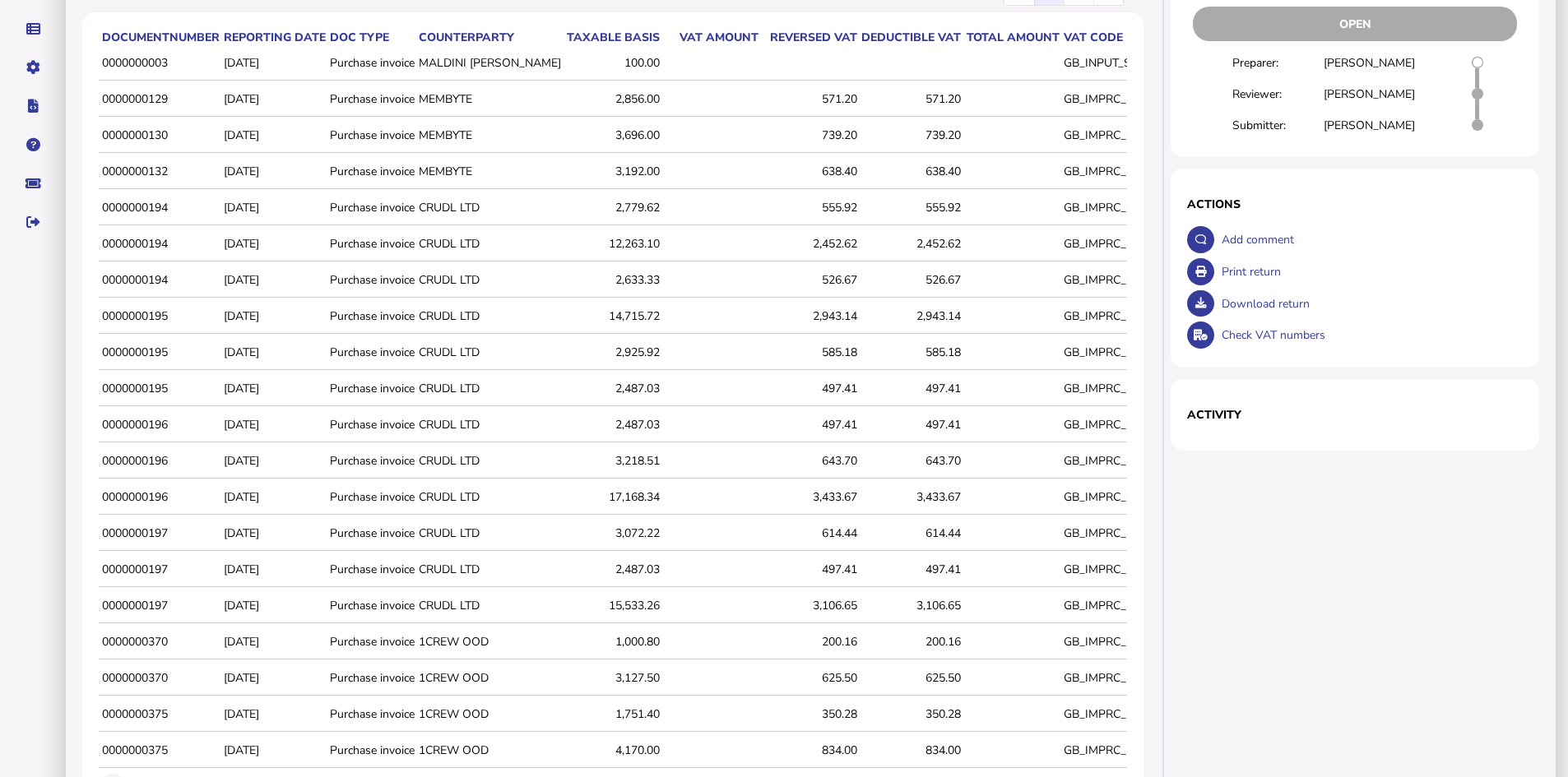
scroll to position [292, 0]
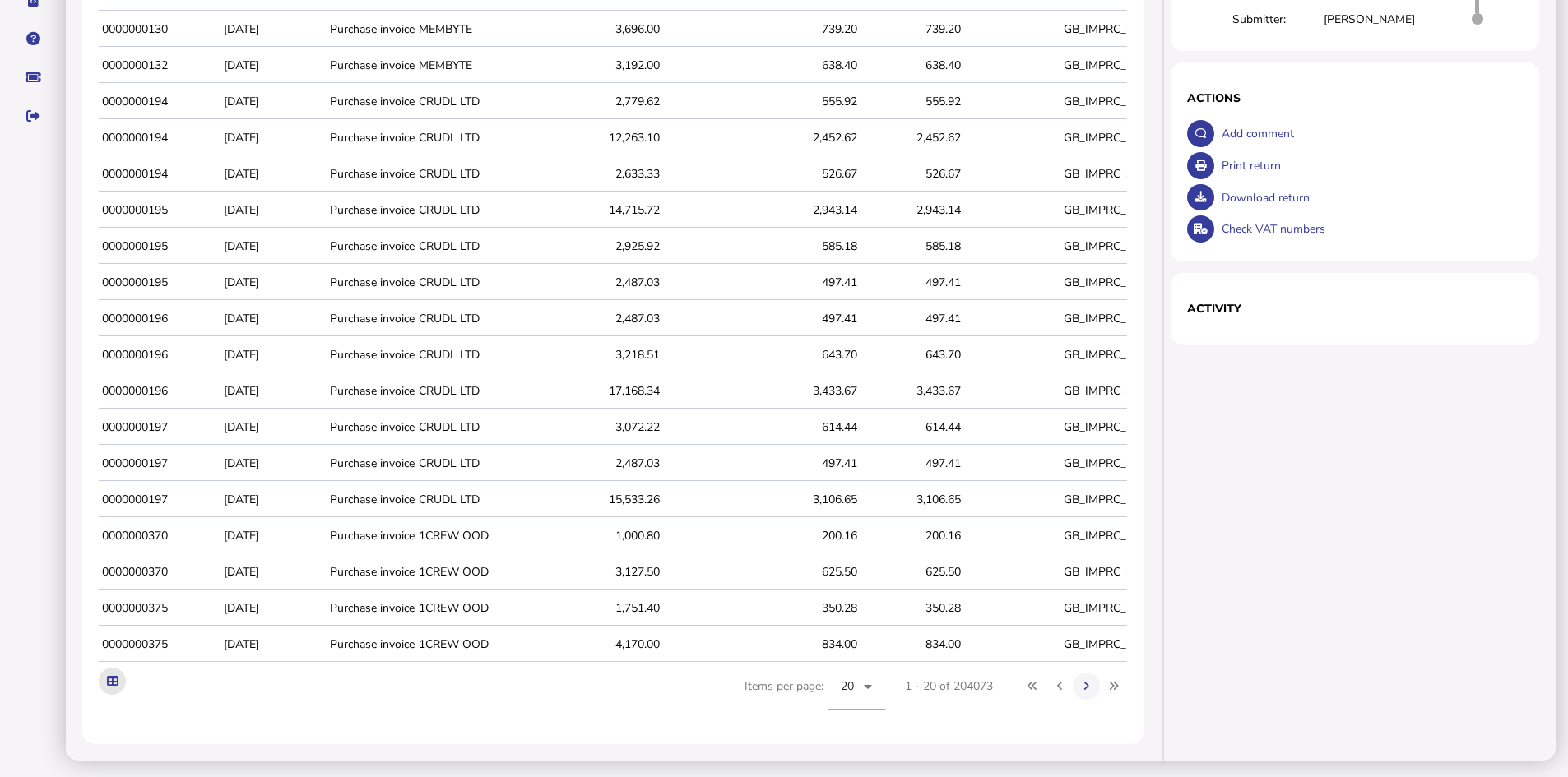
click at [112, 681] on icon at bounding box center [113, 682] width 11 height 11
